Goal: Navigation & Orientation: Find specific page/section

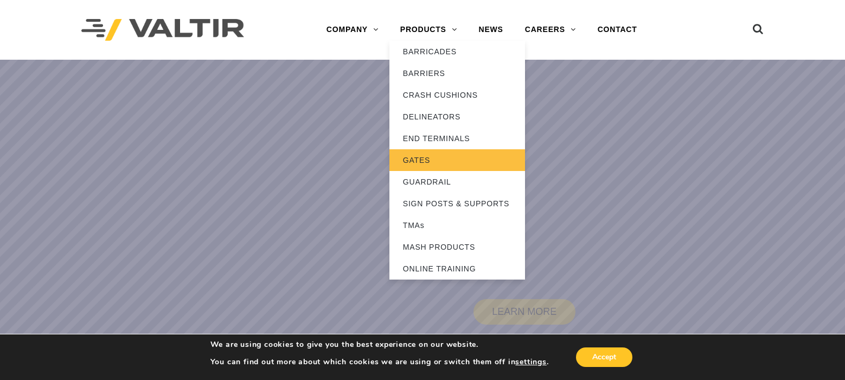
click at [427, 159] on link "GATES" at bounding box center [457, 160] width 136 height 22
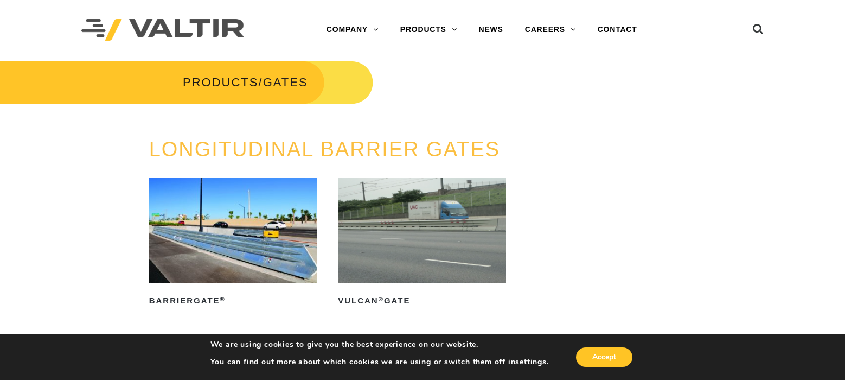
click at [321, 136] on div at bounding box center [207, 130] width 414 height 16
click at [321, 143] on link "LONGITUDINAL BARRIER GATES" at bounding box center [324, 149] width 351 height 23
